Goal: Find specific page/section: Find specific page/section

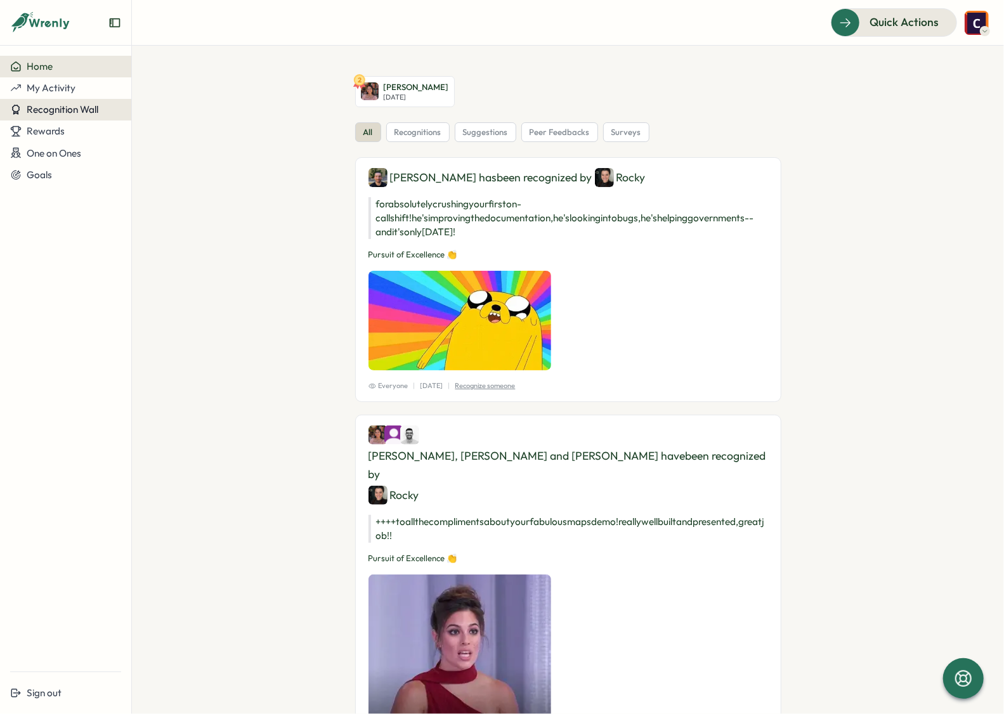
click at [45, 108] on span "Recognition Wall" at bounding box center [63, 109] width 72 height 12
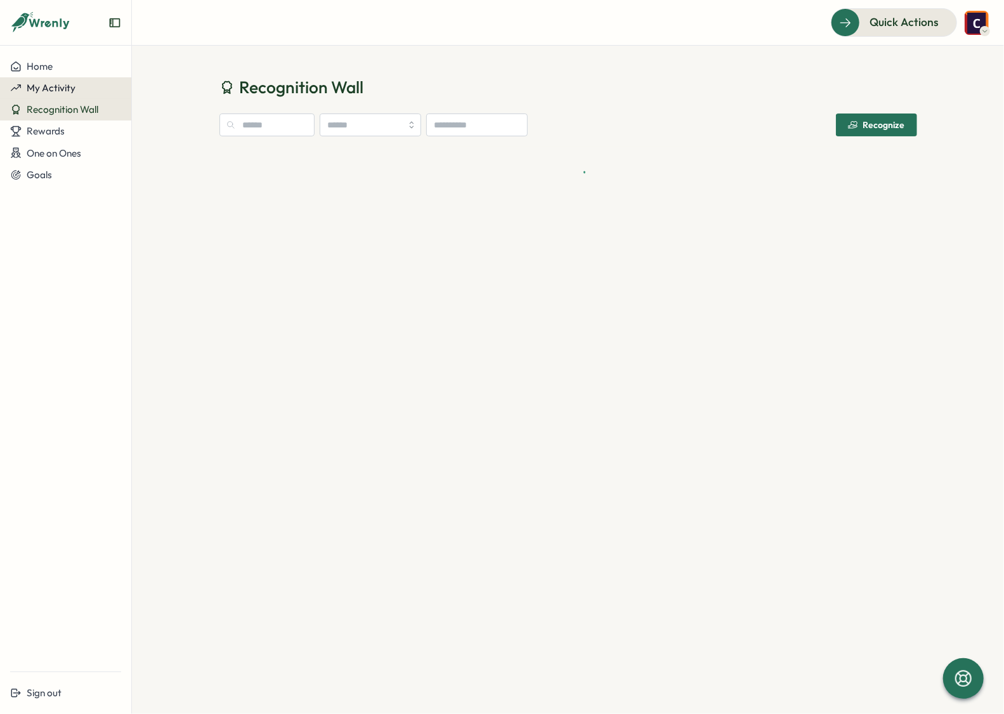
click at [55, 82] on span "My Activity" at bounding box center [51, 88] width 49 height 12
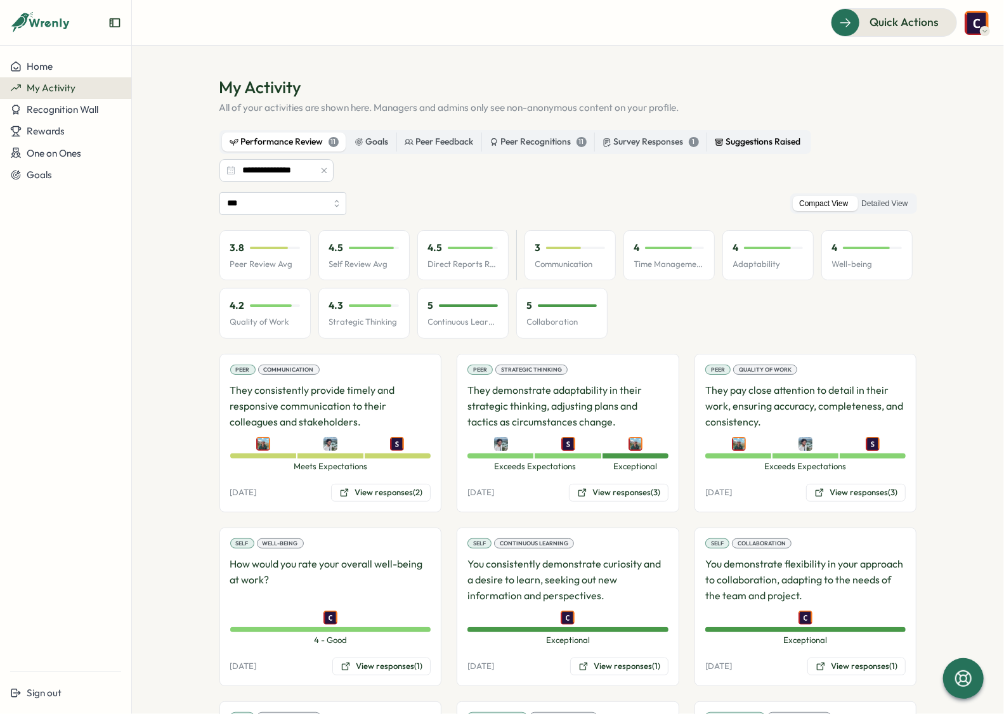
click at [772, 136] on div "Suggestions Raised" at bounding box center [758, 142] width 86 height 14
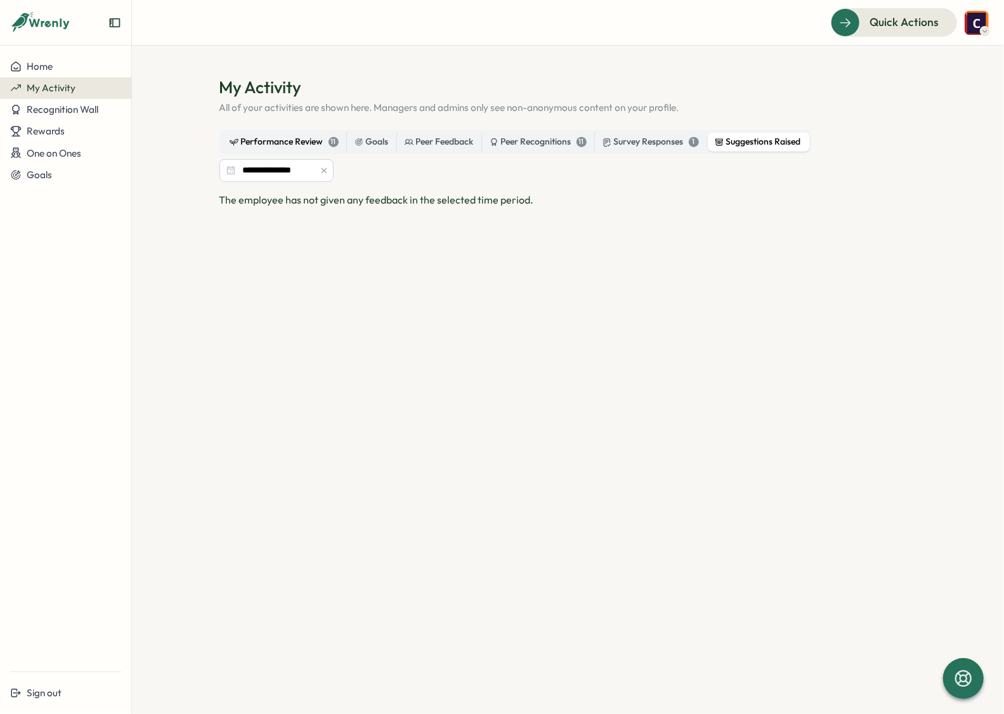
click at [307, 143] on div "Performance Review 11" at bounding box center [284, 142] width 109 height 14
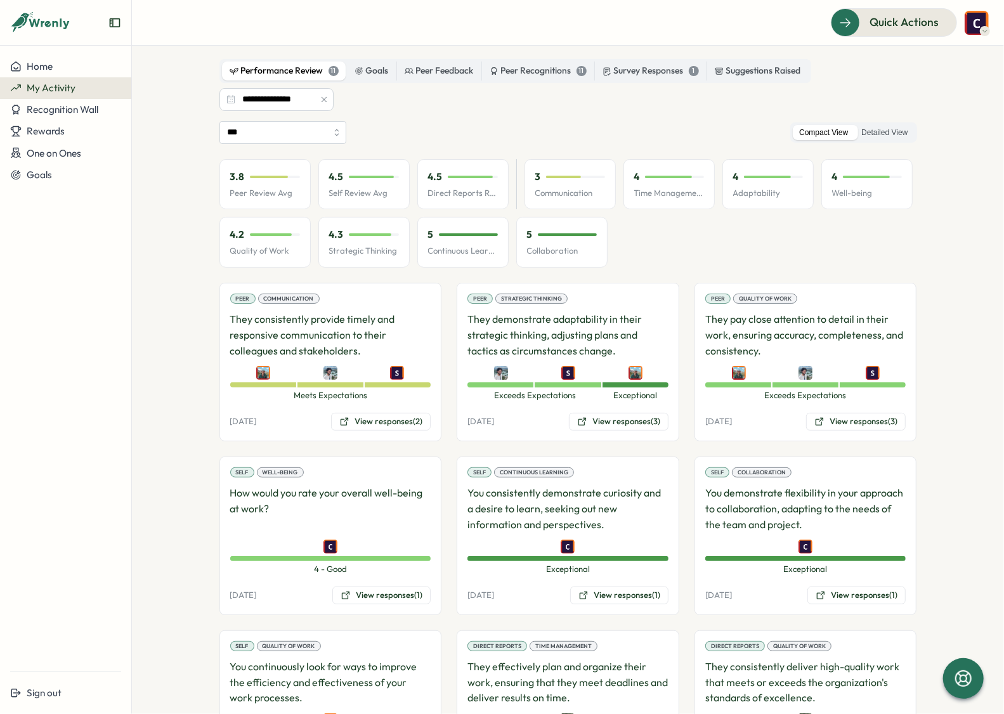
scroll to position [70, 0]
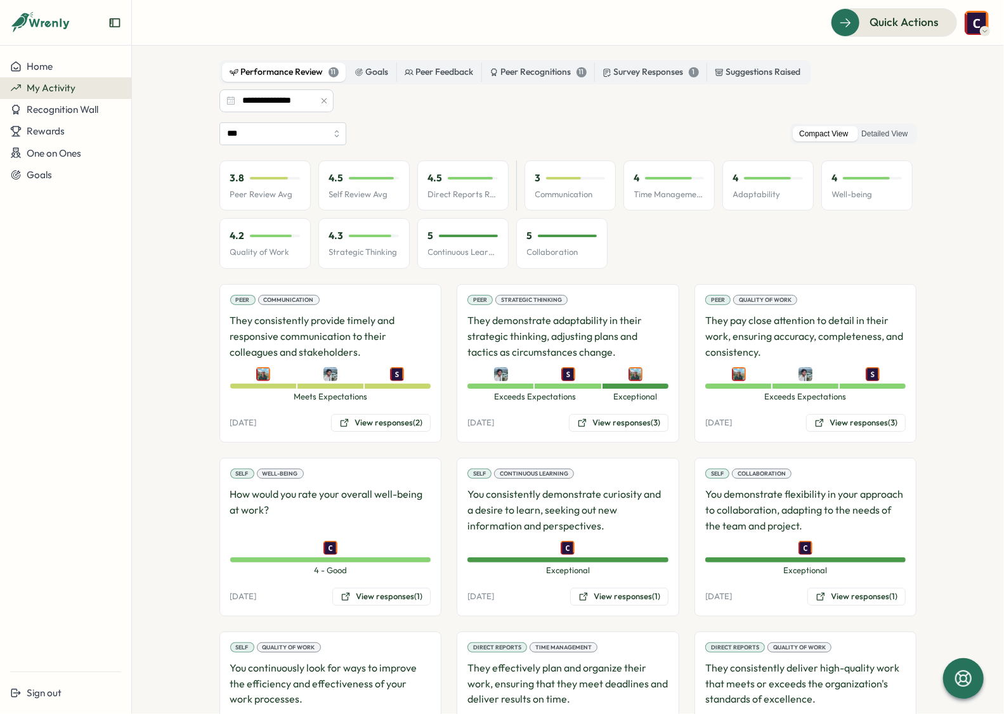
click at [268, 148] on div "*** Compact View Detailed View 3.8 Peer Review Avg 4.5 Self Review Avg 4.5 Dire…" at bounding box center [569, 543] width 698 height 842
click at [269, 145] on input "***" at bounding box center [283, 133] width 127 height 23
type input "**********"
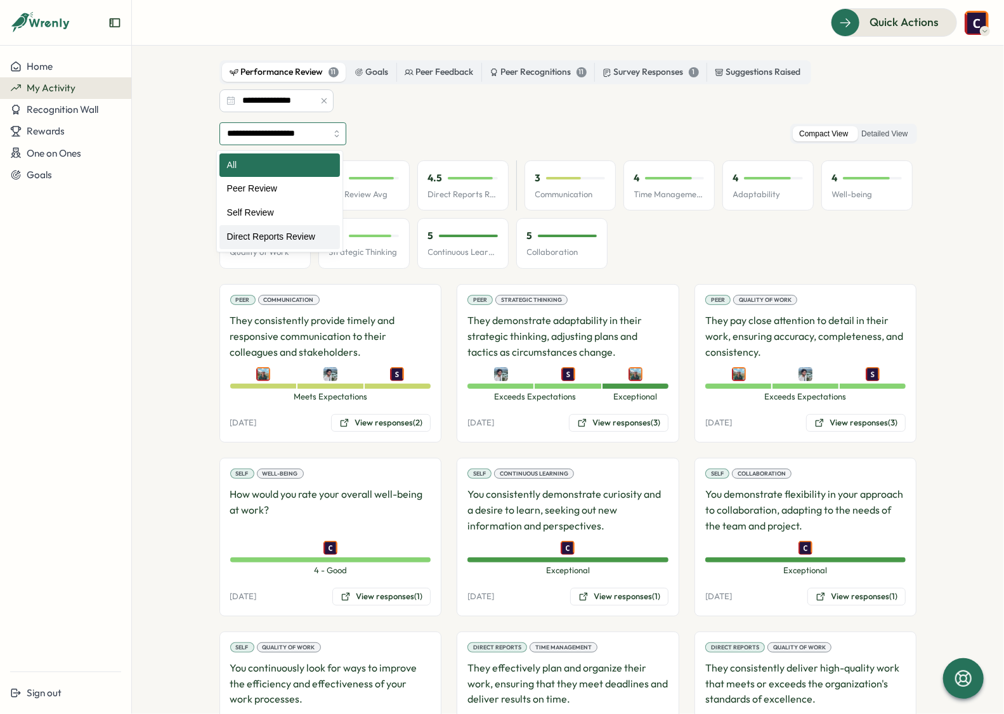
scroll to position [0, 0]
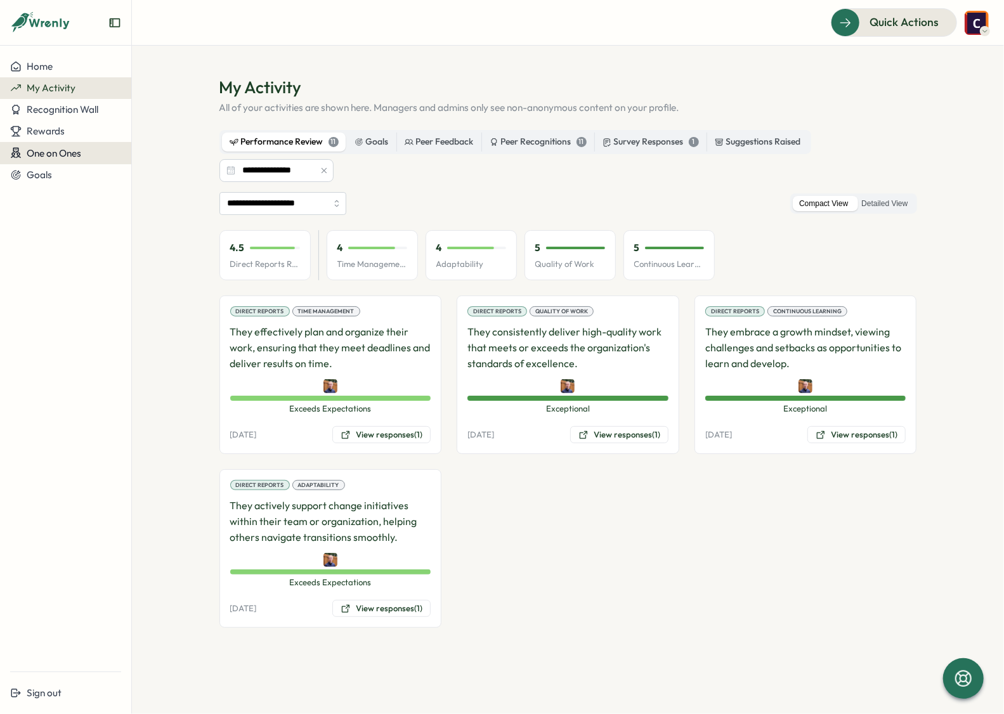
click at [50, 152] on span "One on Ones" at bounding box center [54, 153] width 55 height 12
click at [58, 152] on span "One on Ones" at bounding box center [54, 153] width 55 height 12
click at [57, 151] on span "One on Ones" at bounding box center [54, 153] width 55 height 12
click at [52, 179] on div "Goals" at bounding box center [65, 174] width 111 height 11
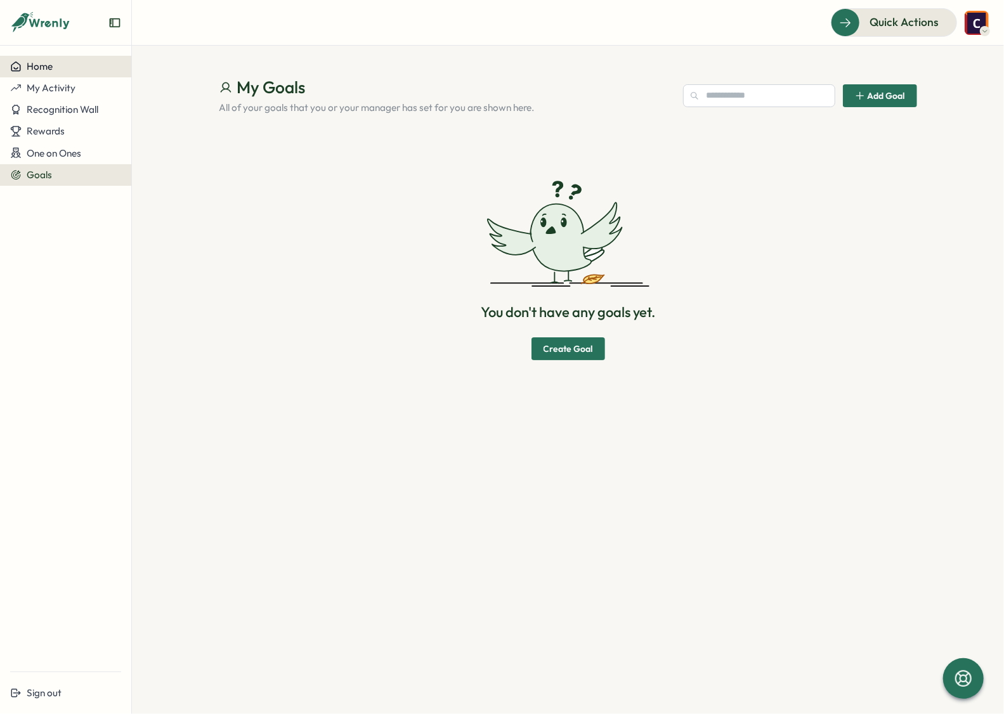
click at [62, 74] on button "Home" at bounding box center [65, 67] width 131 height 22
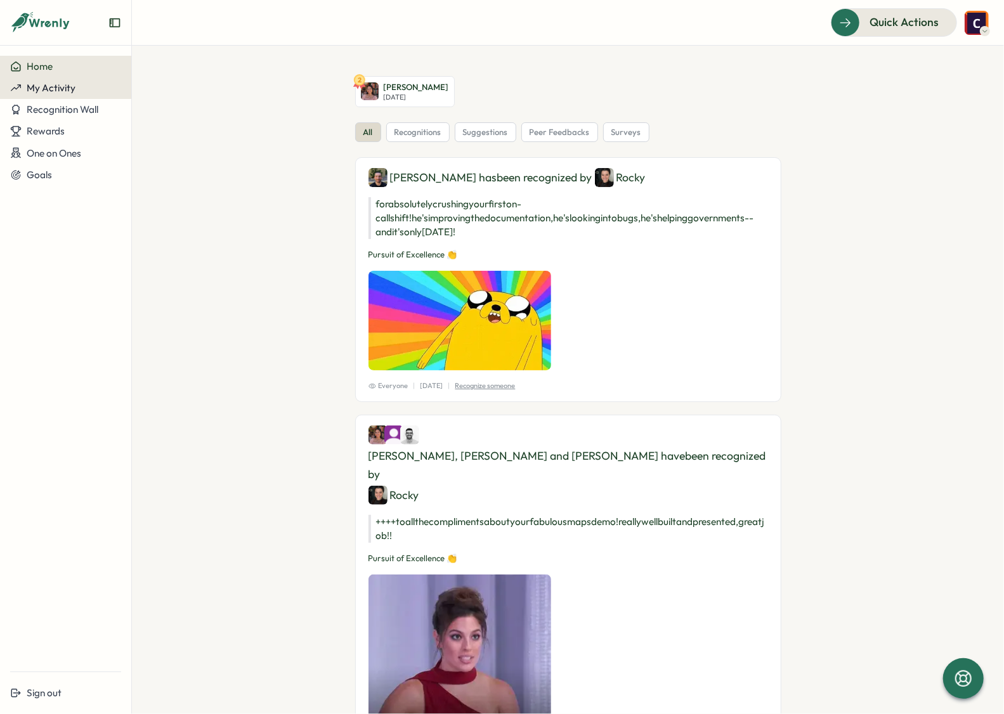
click at [55, 88] on span "My Activity" at bounding box center [51, 88] width 49 height 12
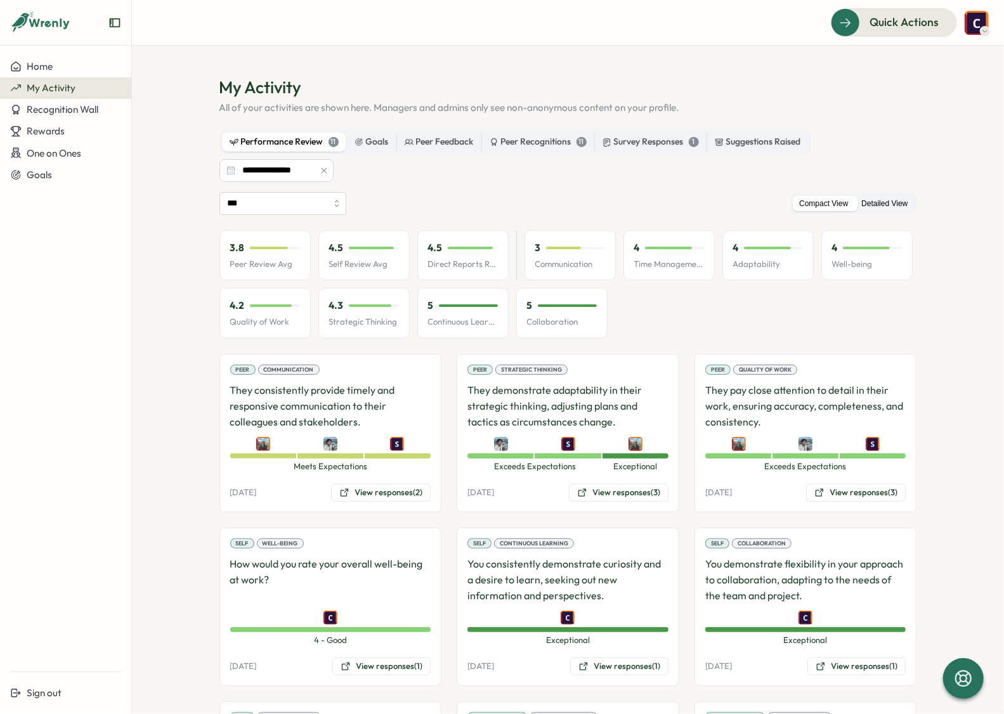
click at [886, 204] on label "Detailed View" at bounding box center [884, 204] width 59 height 16
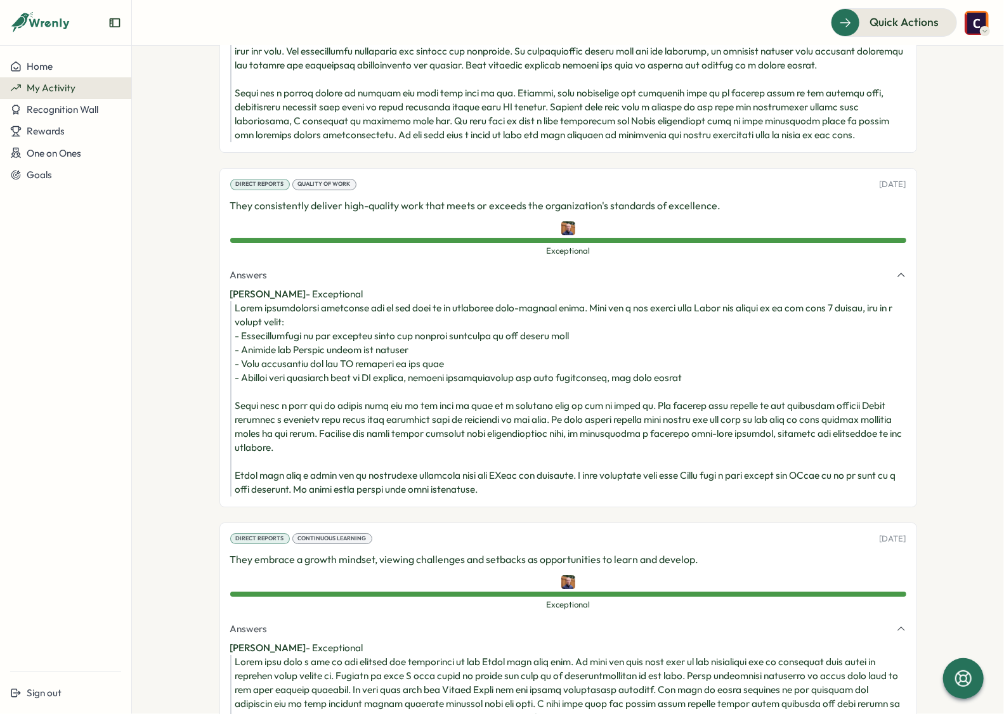
scroll to position [2672, 0]
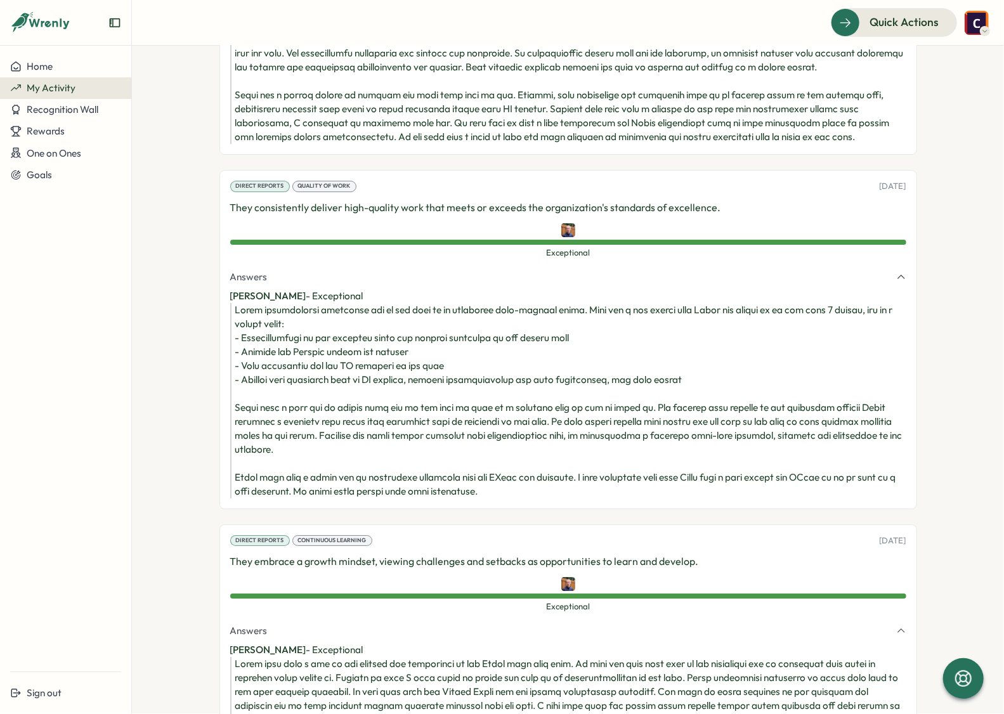
click at [561, 237] on img at bounding box center [568, 230] width 14 height 14
click at [567, 237] on img at bounding box center [568, 230] width 14 height 14
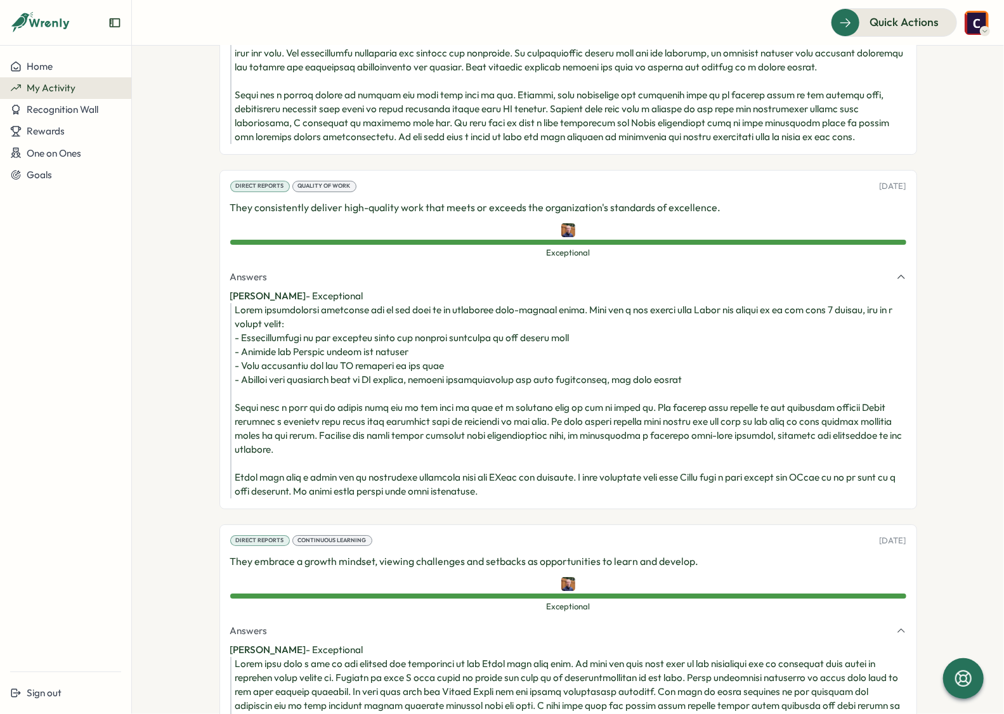
click at [567, 237] on img at bounding box center [568, 230] width 14 height 14
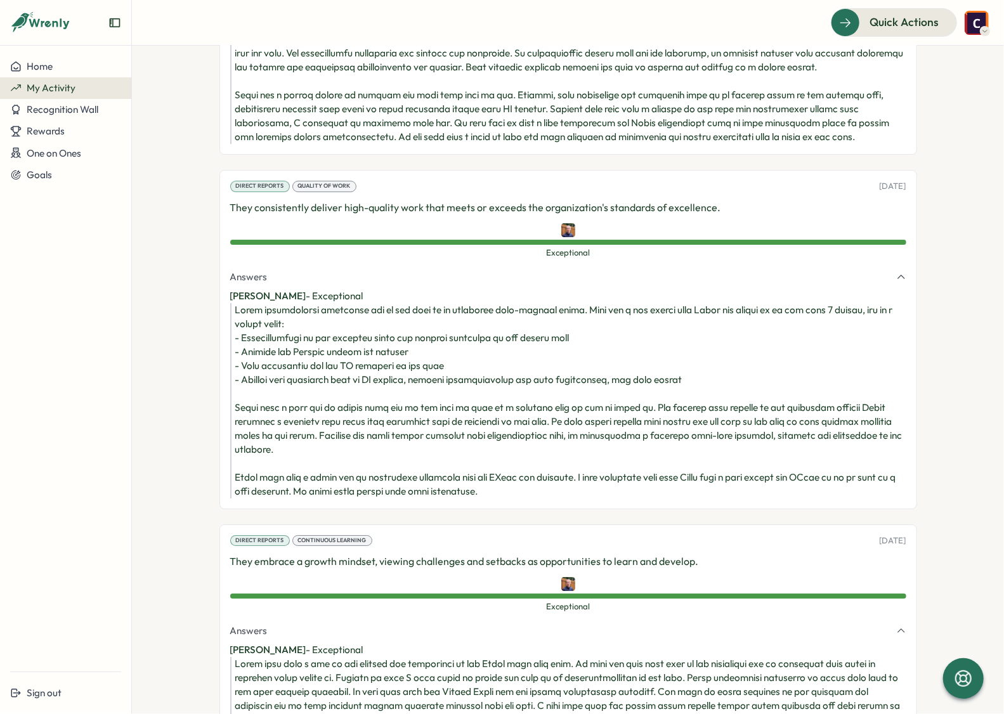
click at [567, 237] on img at bounding box center [568, 230] width 14 height 14
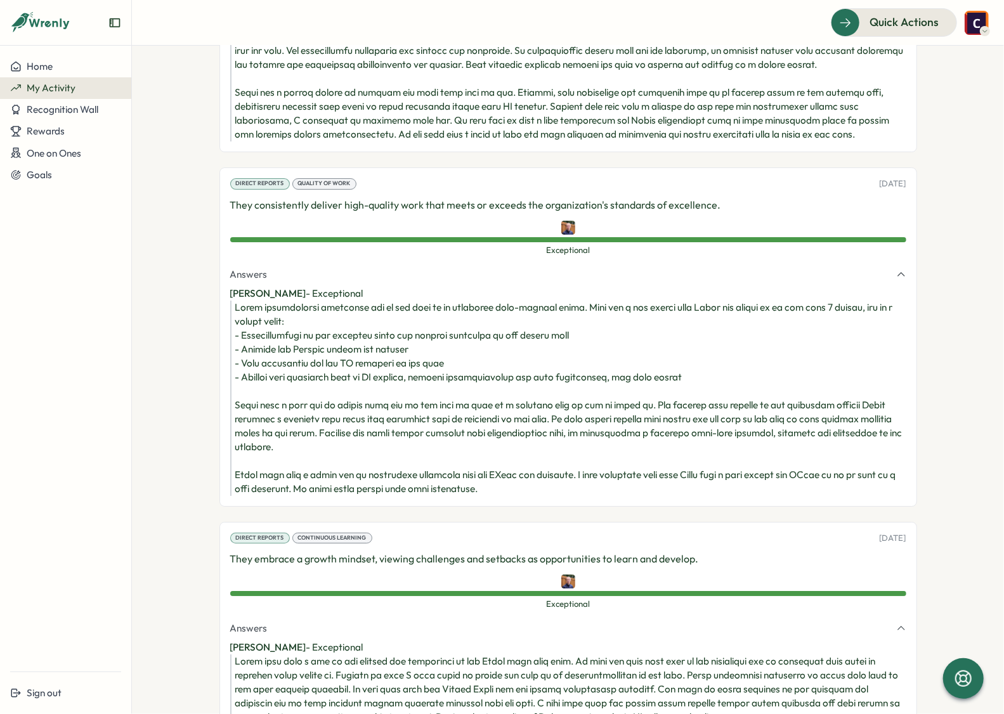
click at [568, 235] on img at bounding box center [568, 228] width 14 height 14
click at [567, 235] on img at bounding box center [568, 228] width 14 height 14
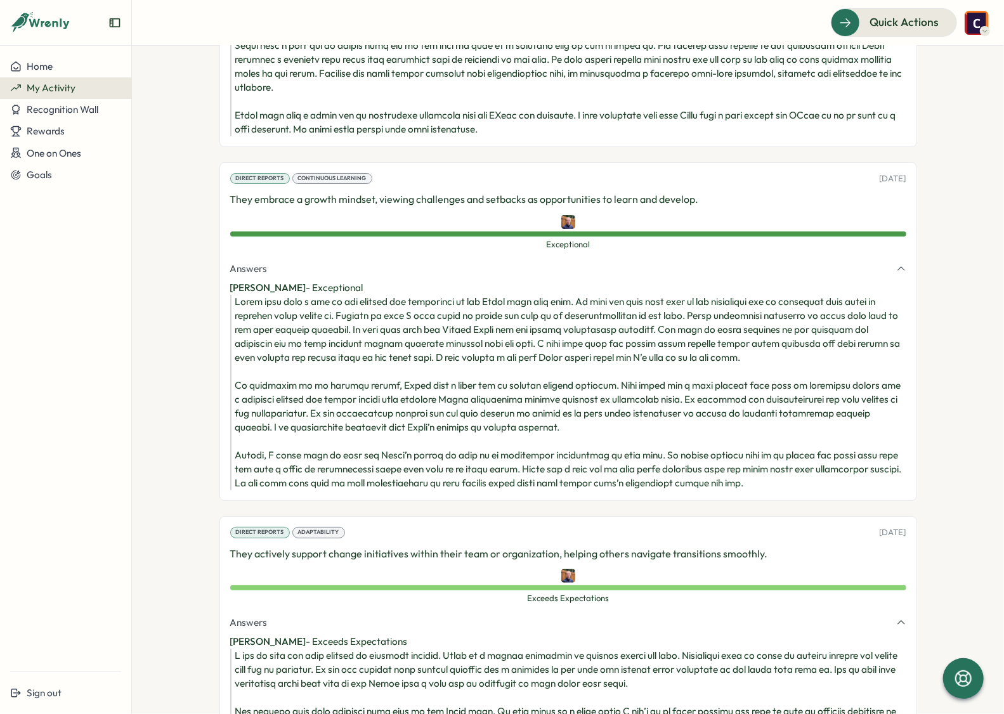
scroll to position [3056, 0]
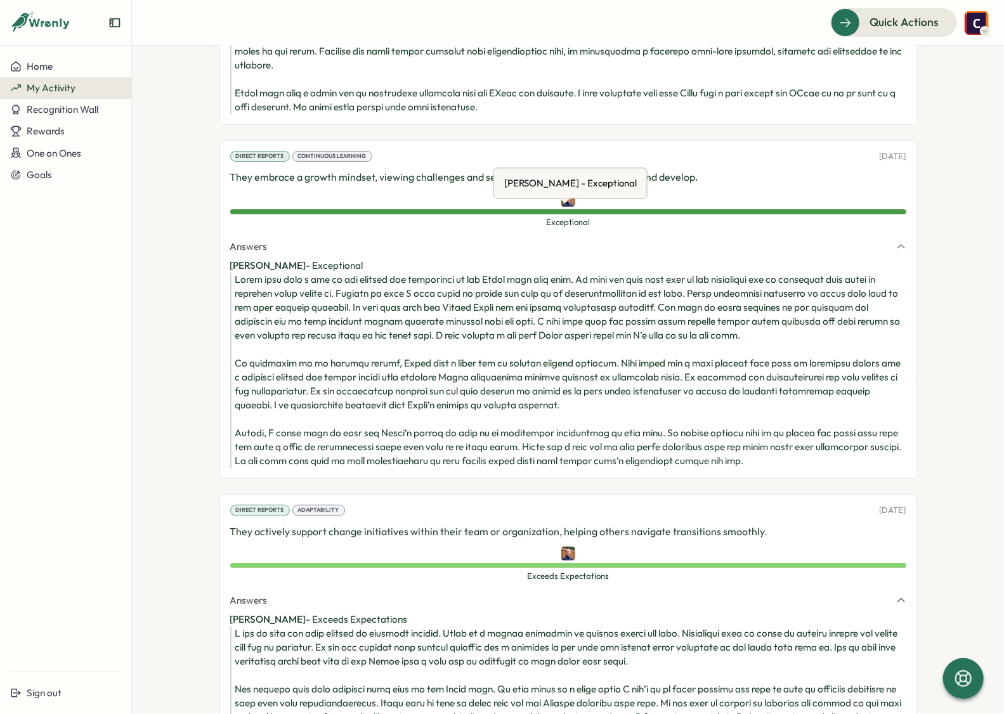
click at [565, 207] on img at bounding box center [568, 200] width 14 height 14
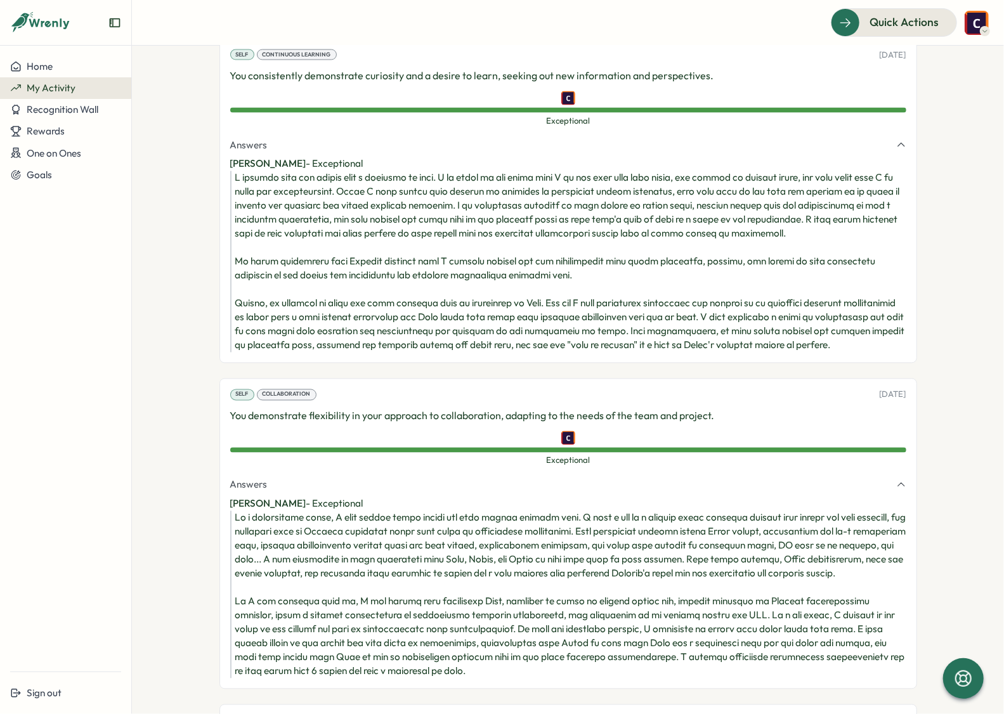
scroll to position [737, 0]
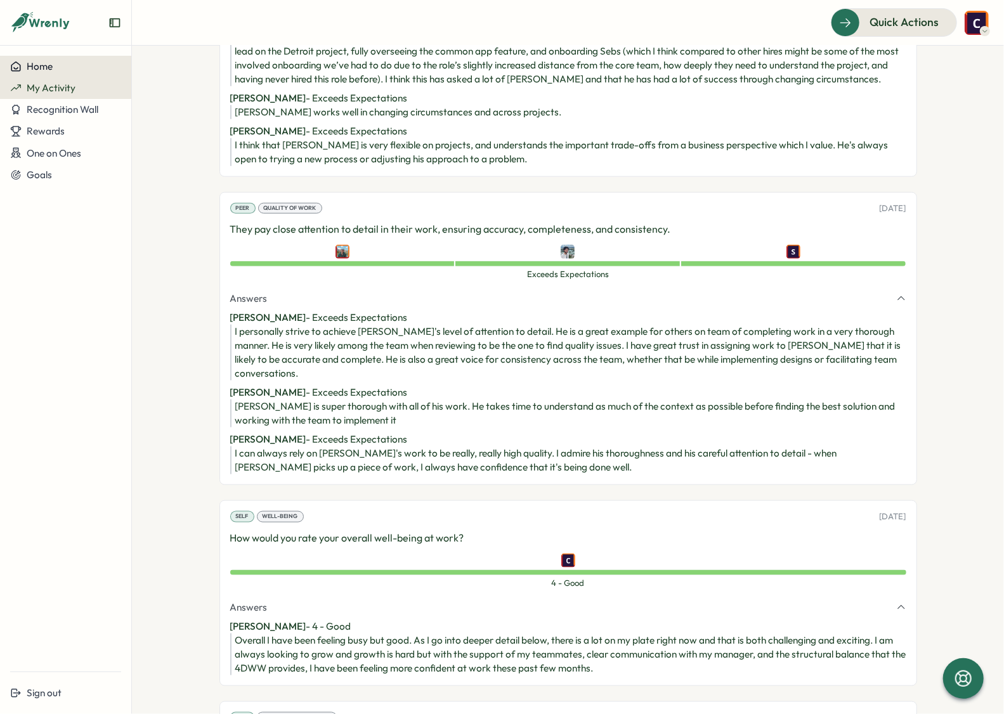
click at [39, 69] on span "Home" at bounding box center [40, 66] width 26 height 12
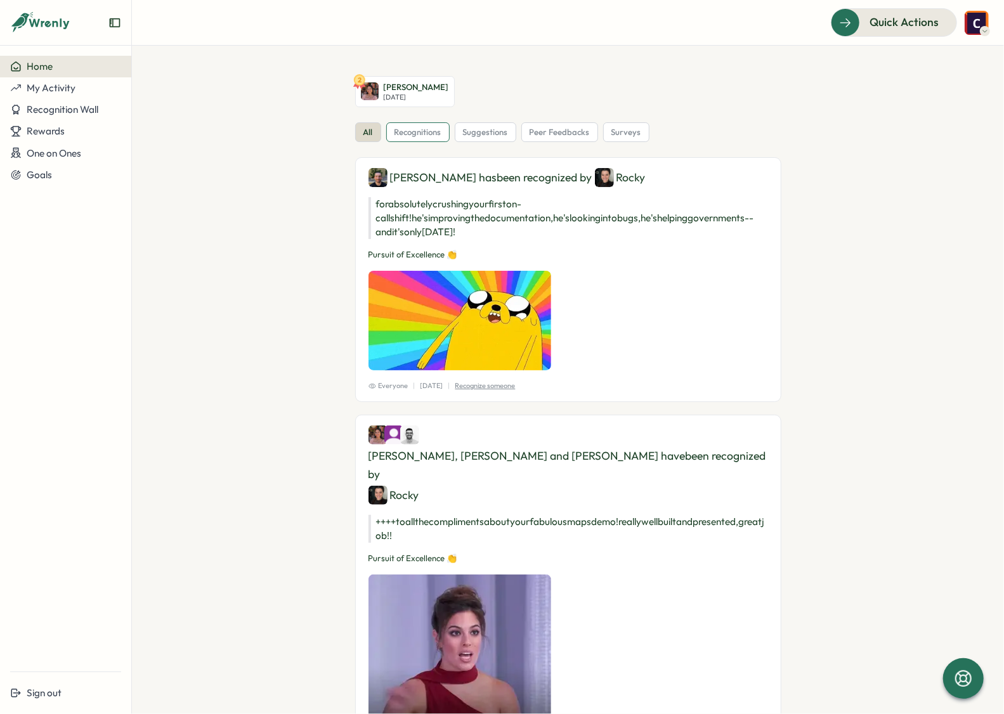
click at [428, 134] on span "recognitions" at bounding box center [418, 132] width 47 height 11
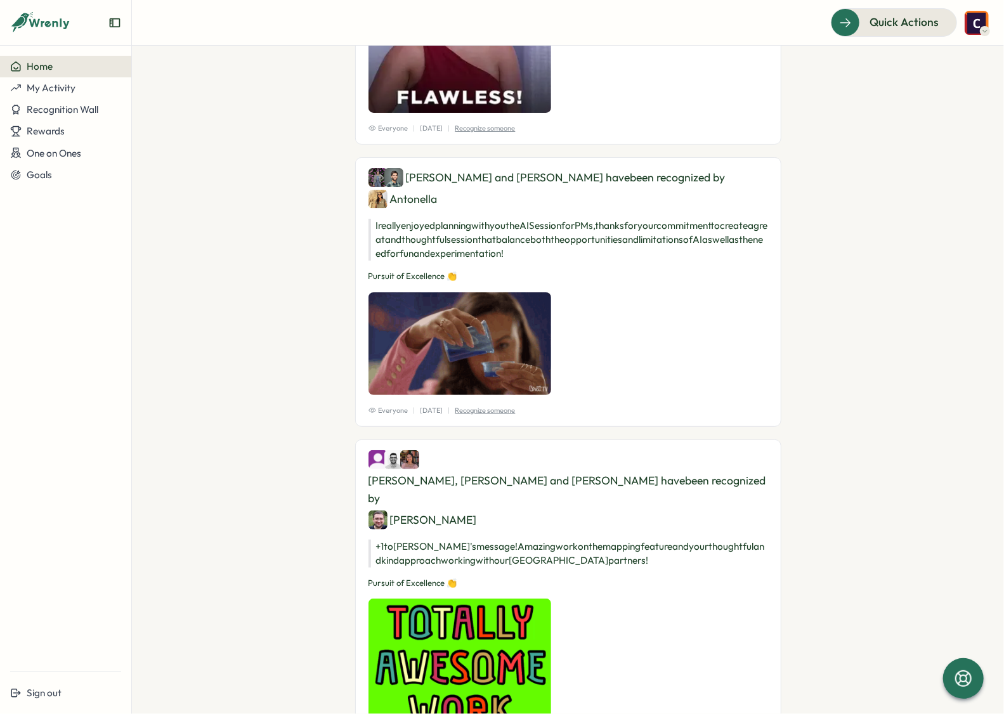
scroll to position [645, 0]
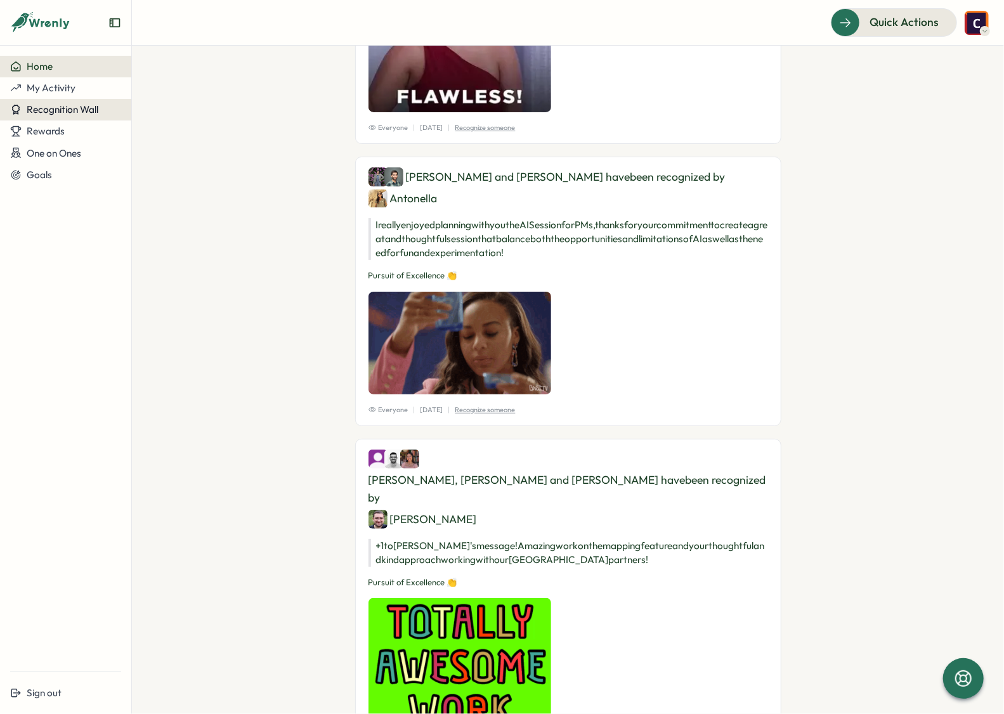
click at [61, 114] on span "Recognition Wall" at bounding box center [63, 109] width 72 height 12
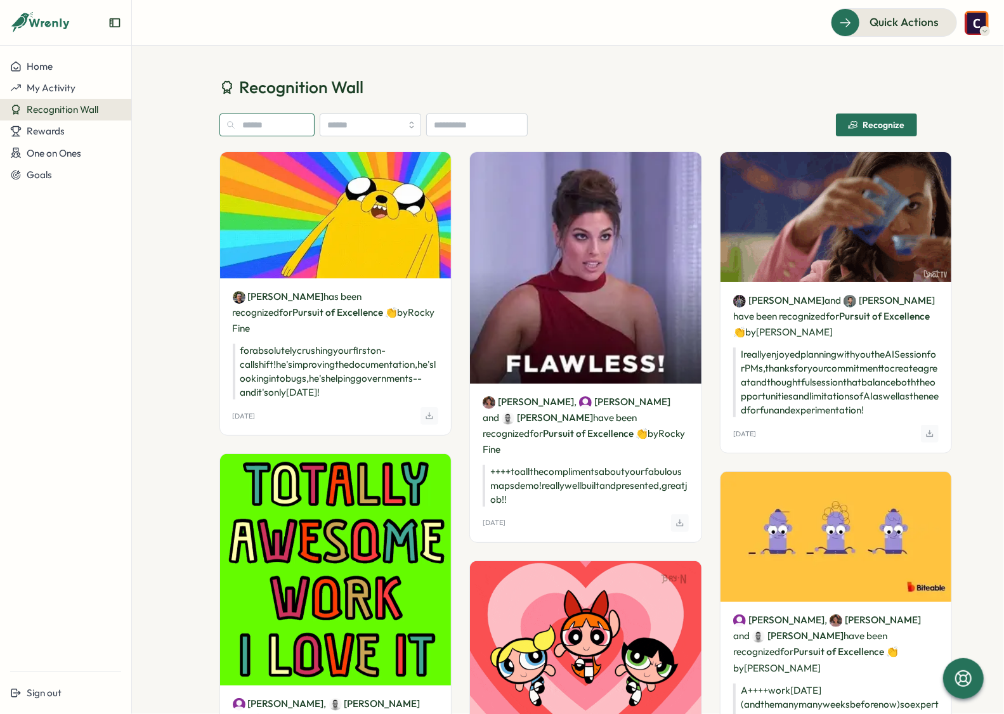
click at [271, 125] on input "text" at bounding box center [267, 125] width 95 height 23
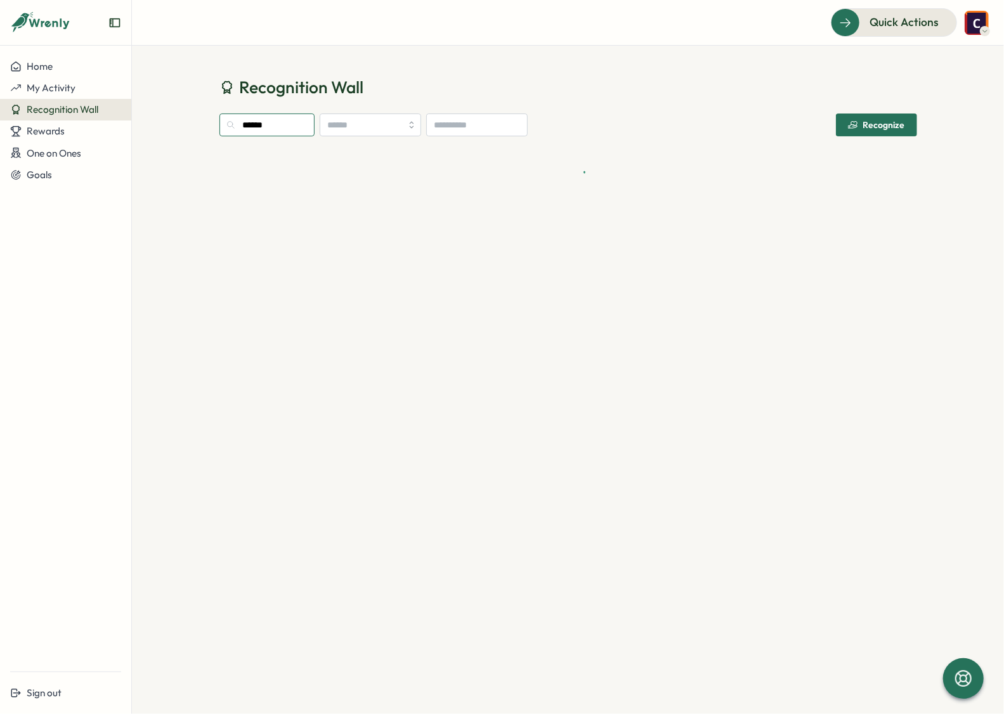
type input "******"
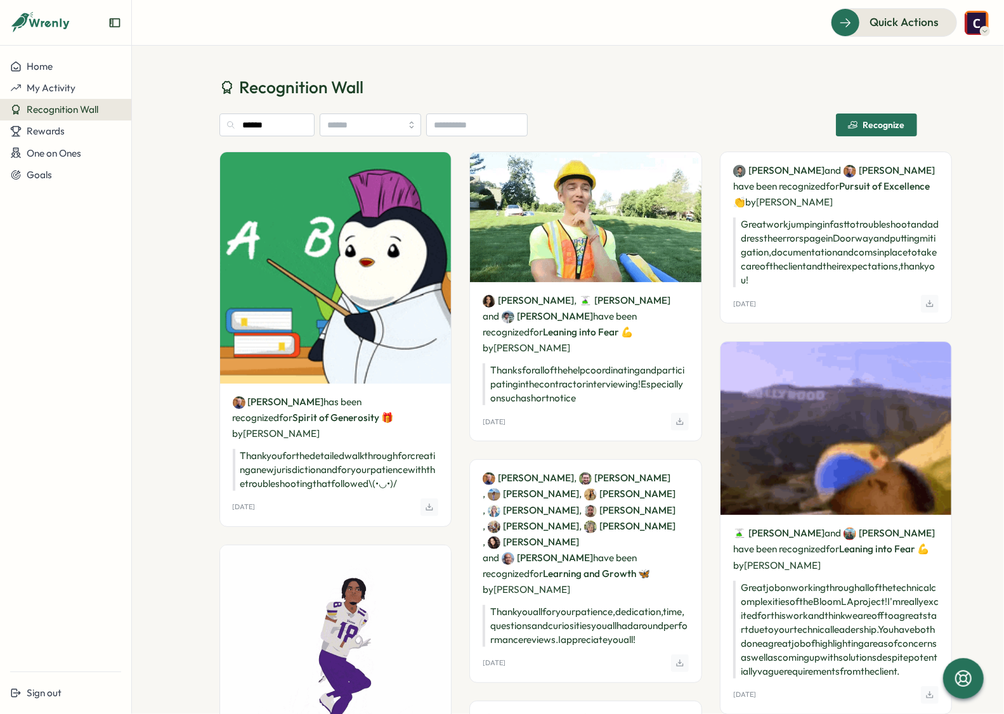
click at [273, 395] on link "Morgan Ludtke" at bounding box center [278, 402] width 91 height 14
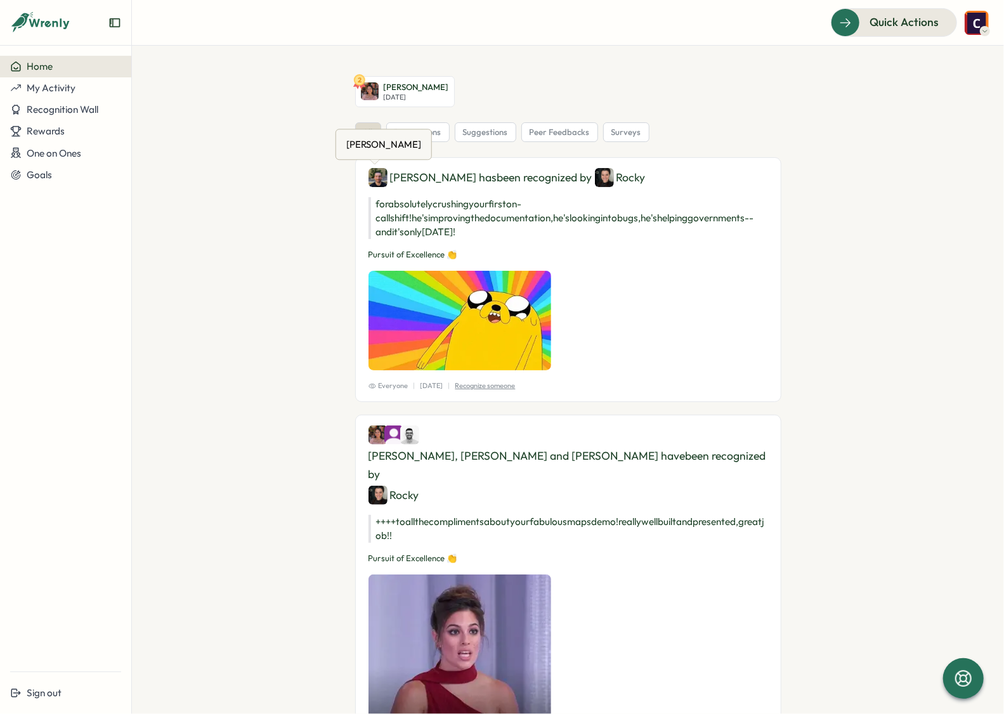
click at [376, 174] on img at bounding box center [378, 177] width 19 height 19
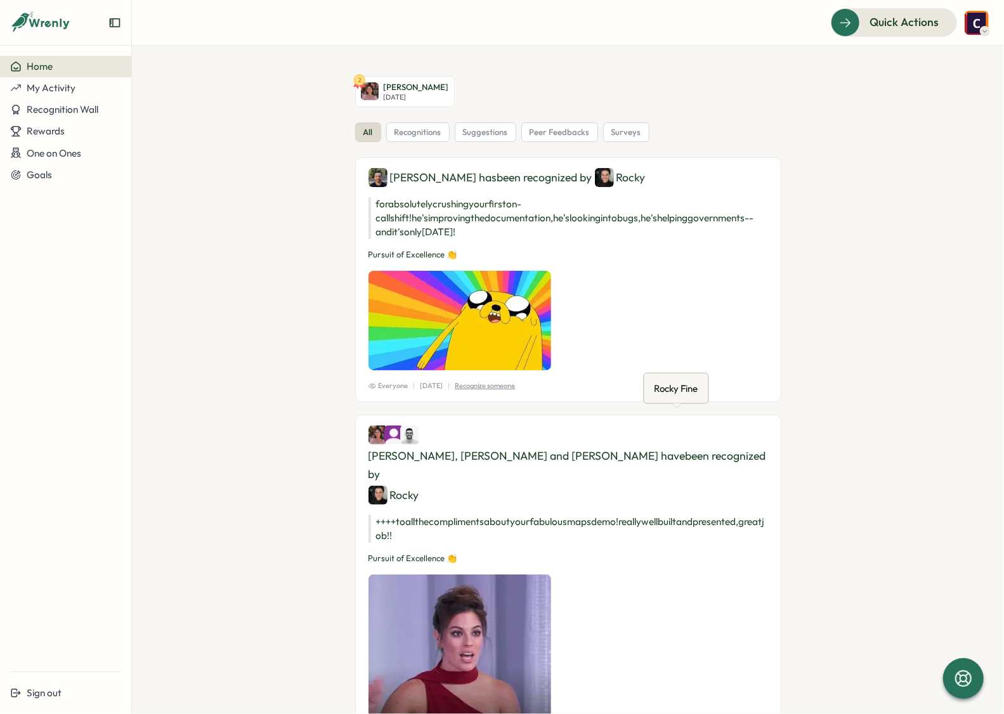
click at [388, 486] on img at bounding box center [378, 495] width 19 height 19
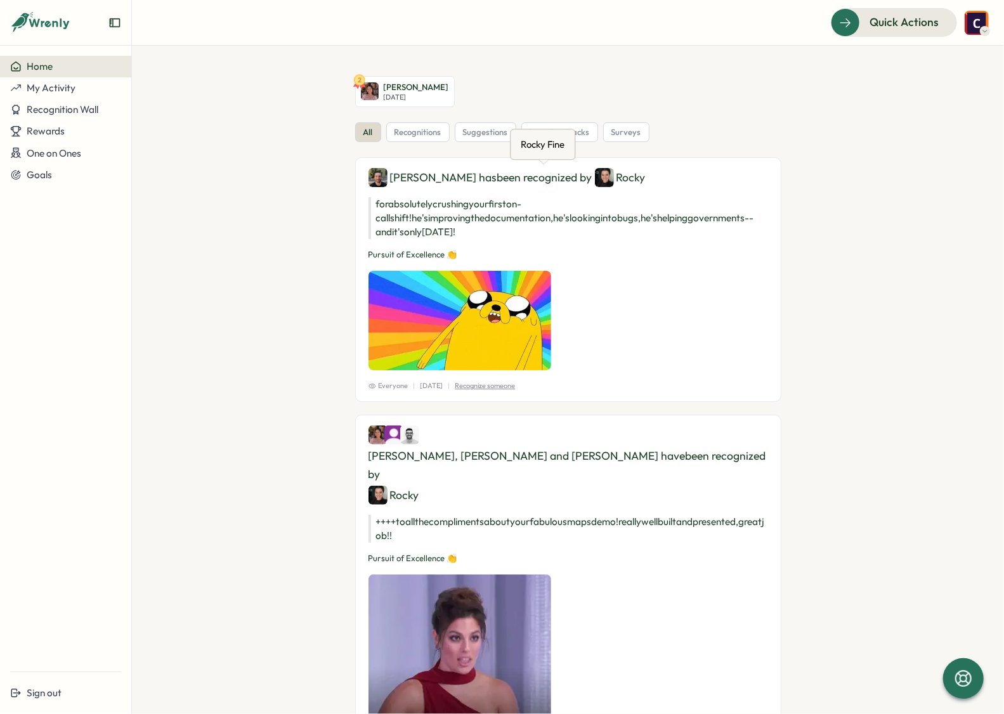
click at [595, 177] on img at bounding box center [604, 177] width 19 height 19
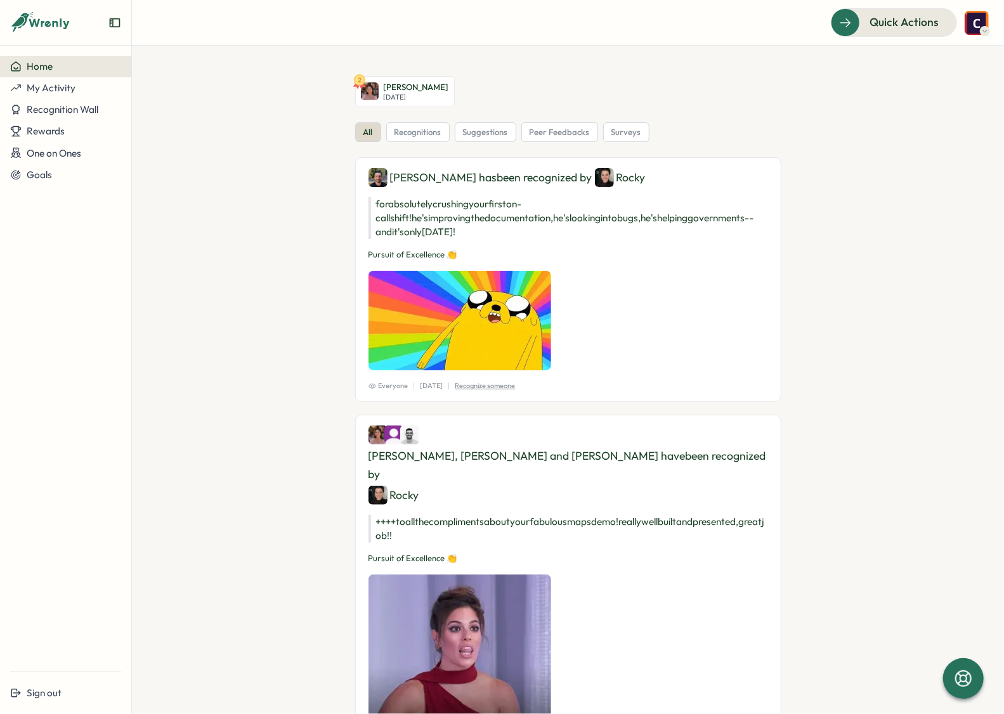
click at [369, 174] on img at bounding box center [378, 177] width 19 height 19
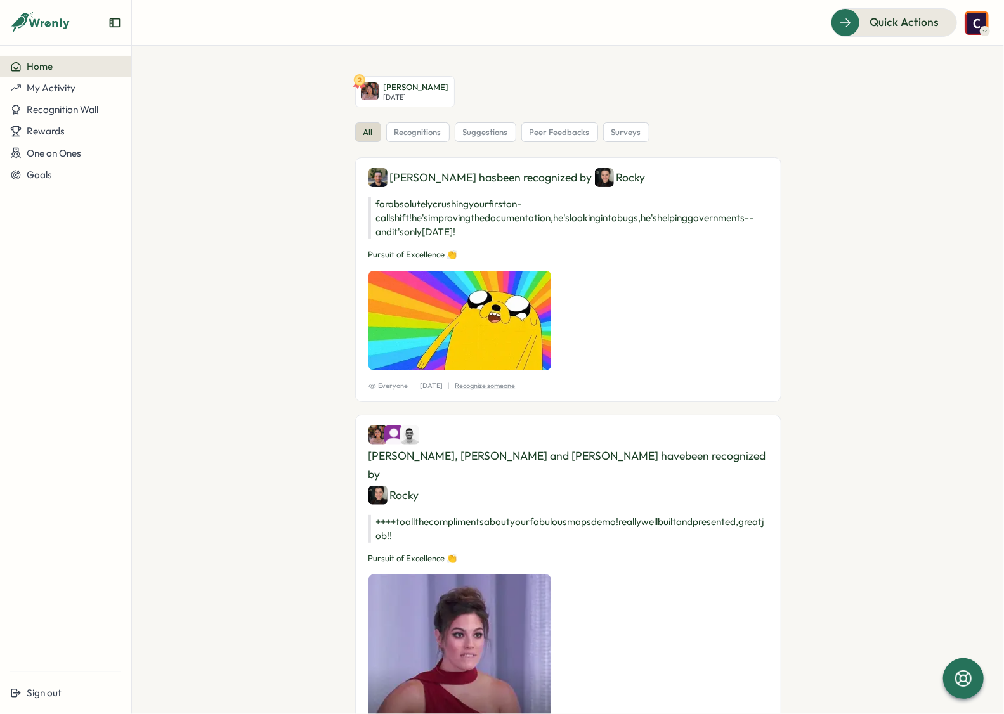
click at [36, 62] on span "Home" at bounding box center [40, 66] width 26 height 12
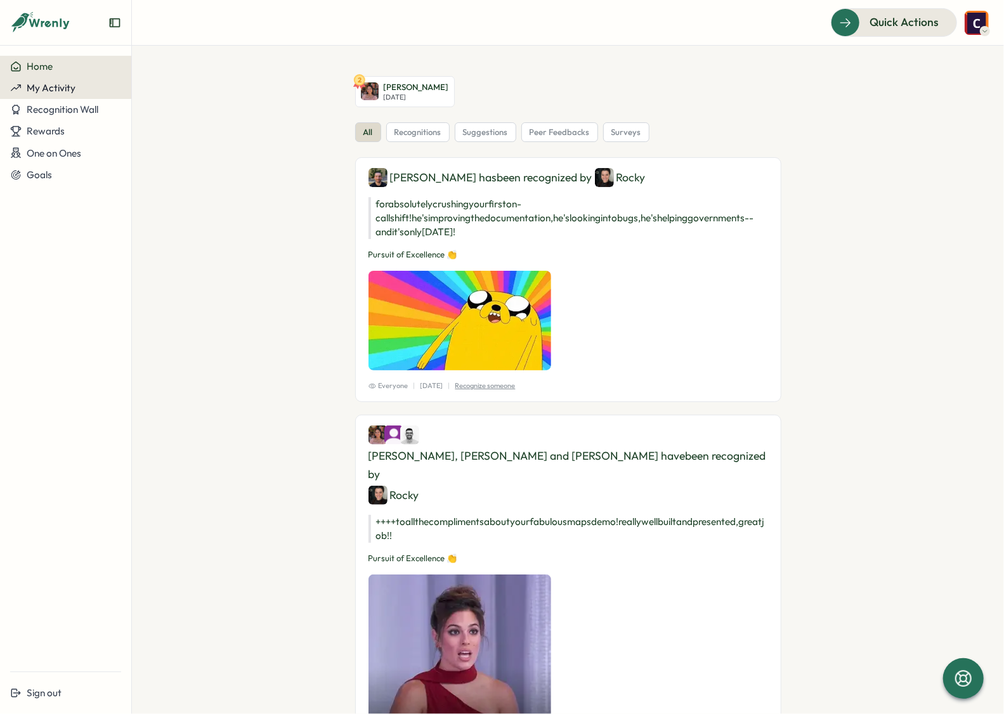
click at [80, 91] on div "My Activity" at bounding box center [65, 87] width 111 height 11
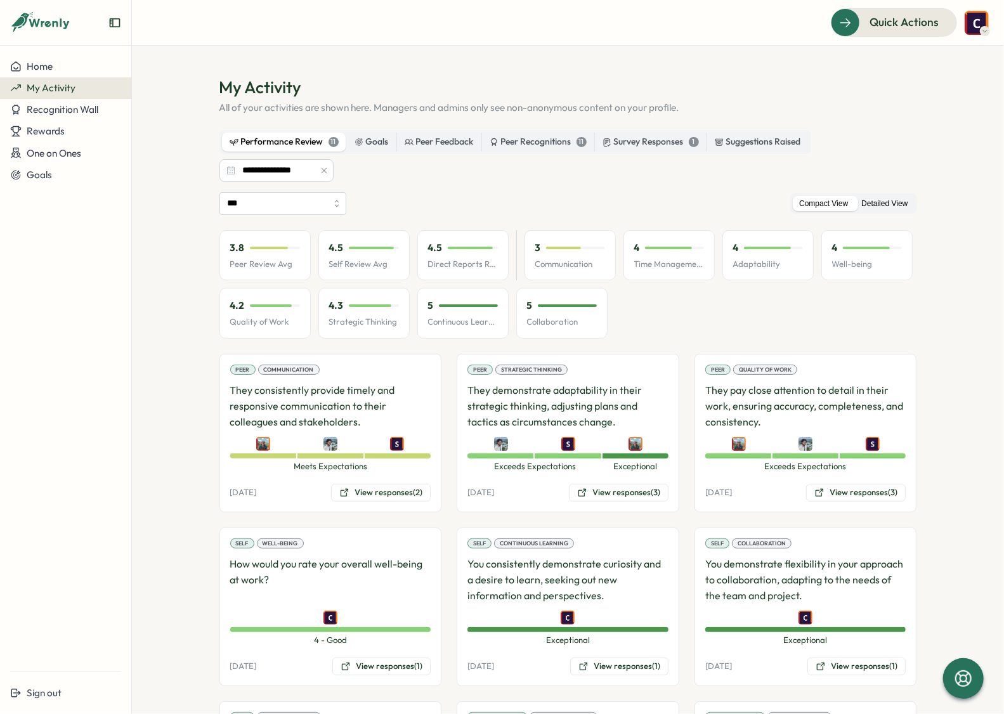
click at [880, 202] on label "Detailed View" at bounding box center [884, 204] width 59 height 16
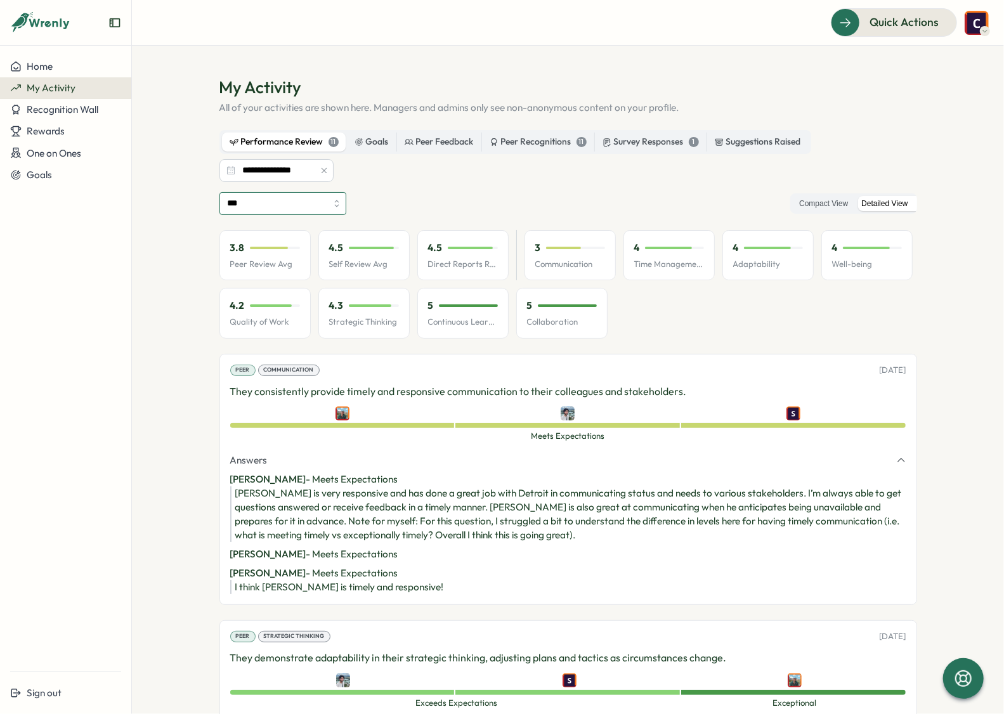
click at [338, 207] on input "***" at bounding box center [283, 203] width 127 height 23
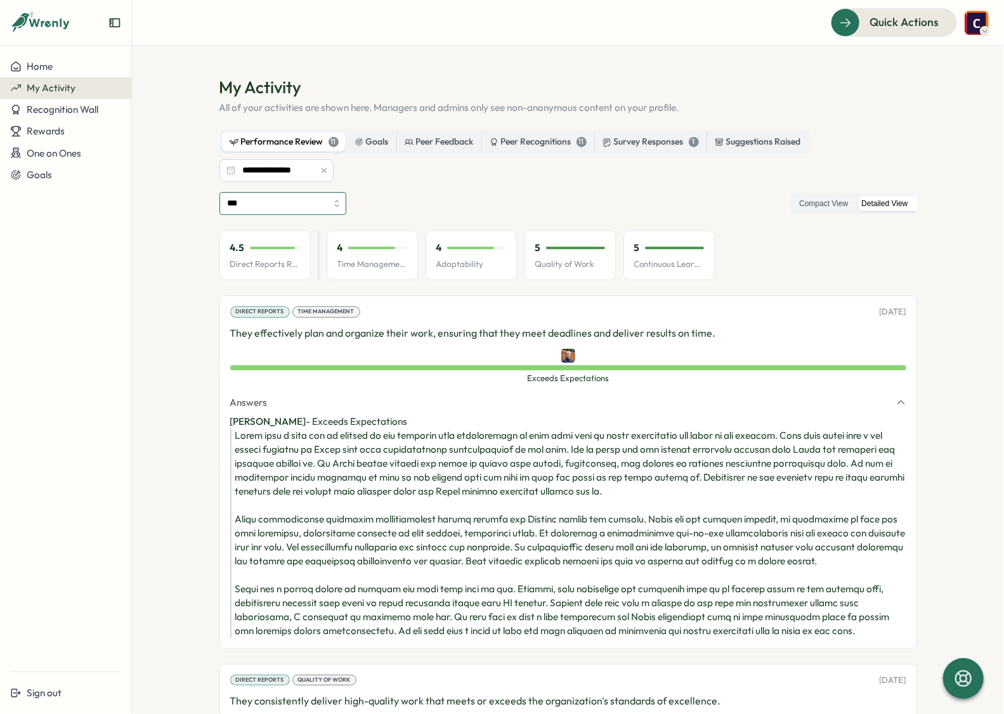
type input "**********"
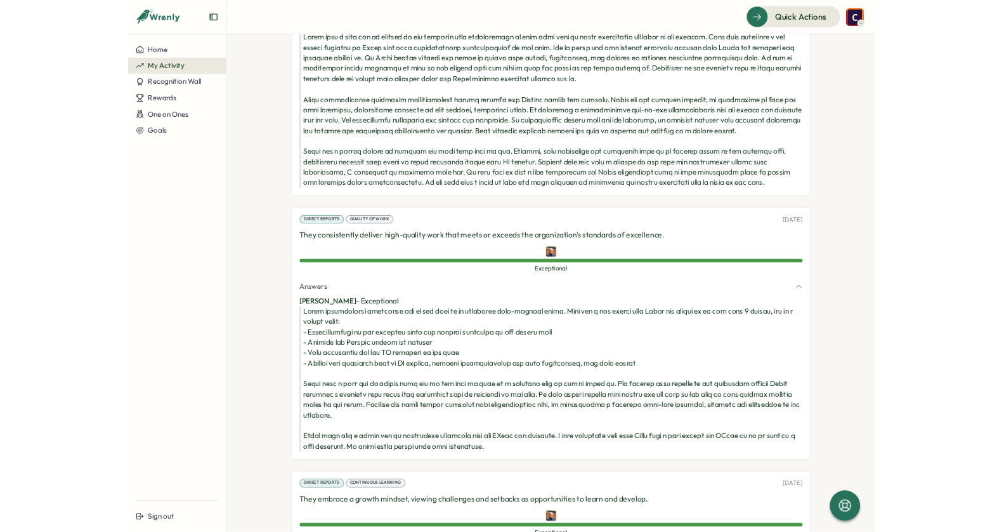
scroll to position [49, 0]
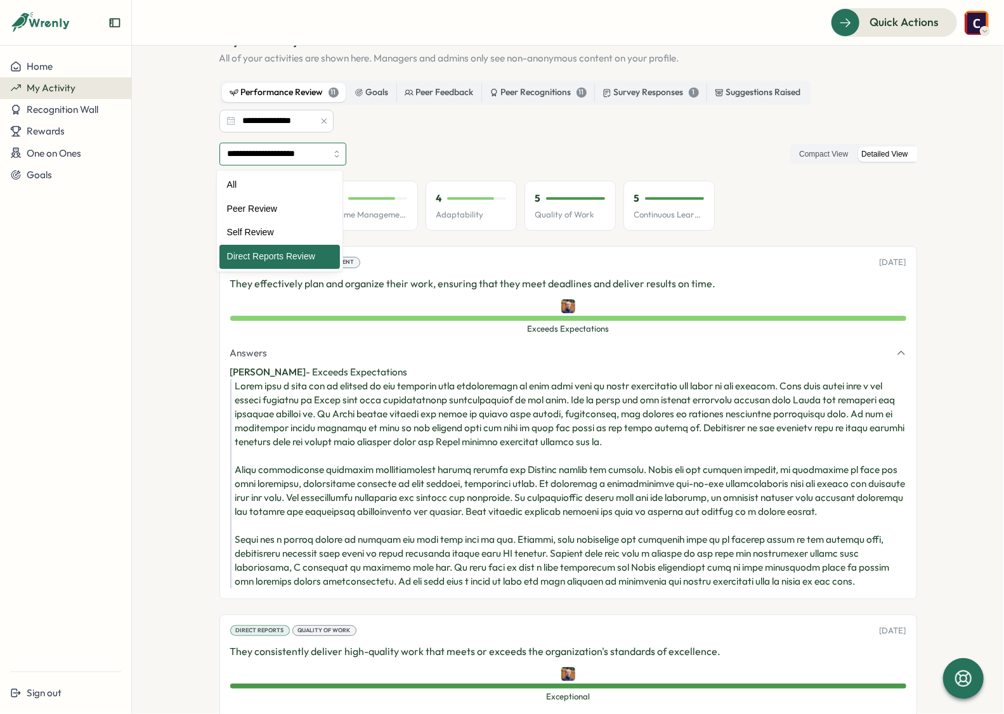
click at [289, 159] on input "**********" at bounding box center [283, 154] width 127 height 23
click at [373, 152] on div "**********" at bounding box center [569, 154] width 698 height 23
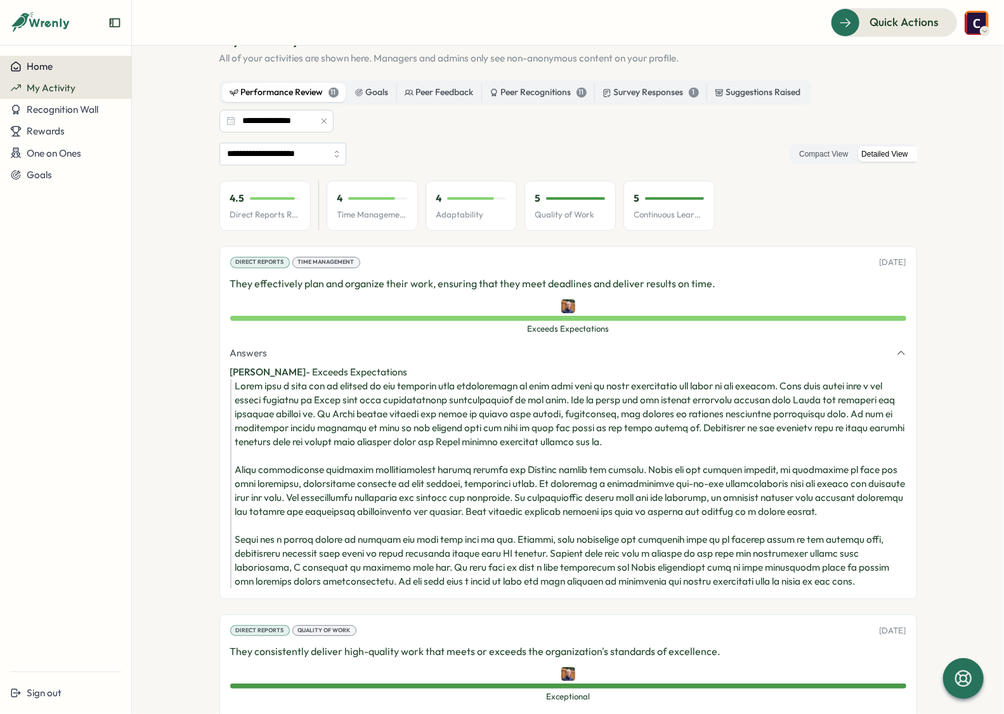
click at [63, 67] on div "Home" at bounding box center [65, 66] width 111 height 11
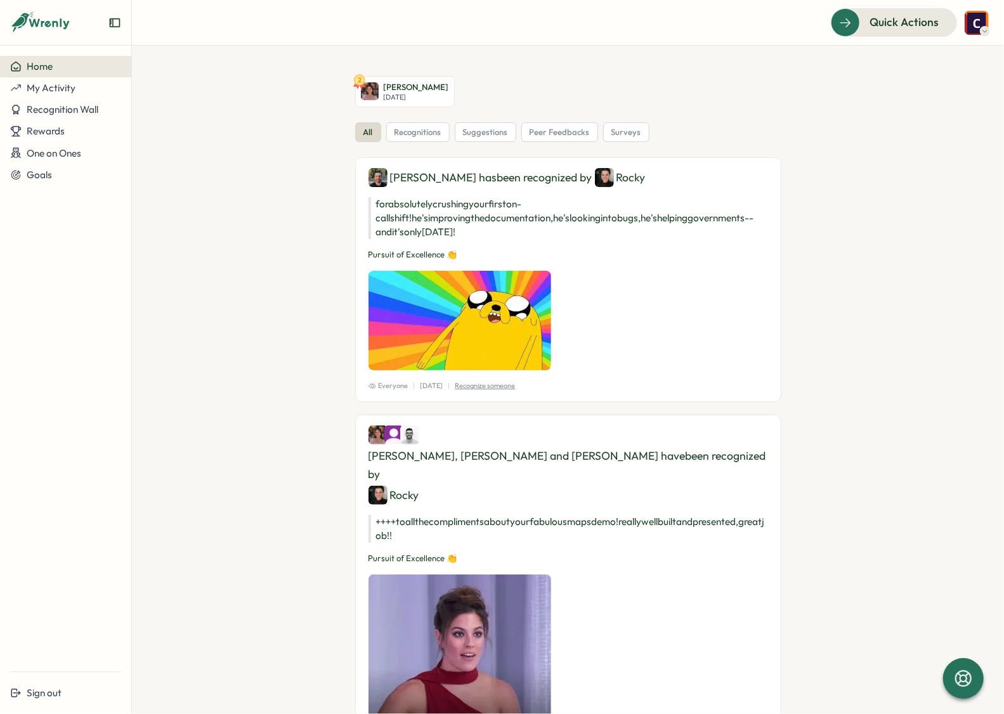
click at [44, 16] on icon at bounding box center [40, 23] width 61 height 22
